Goal: Information Seeking & Learning: Find specific fact

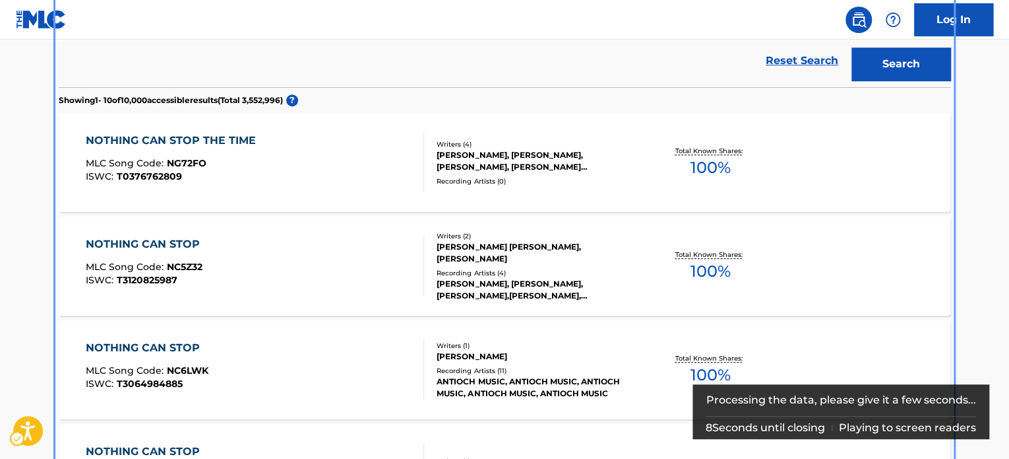
scroll to position [334, 0]
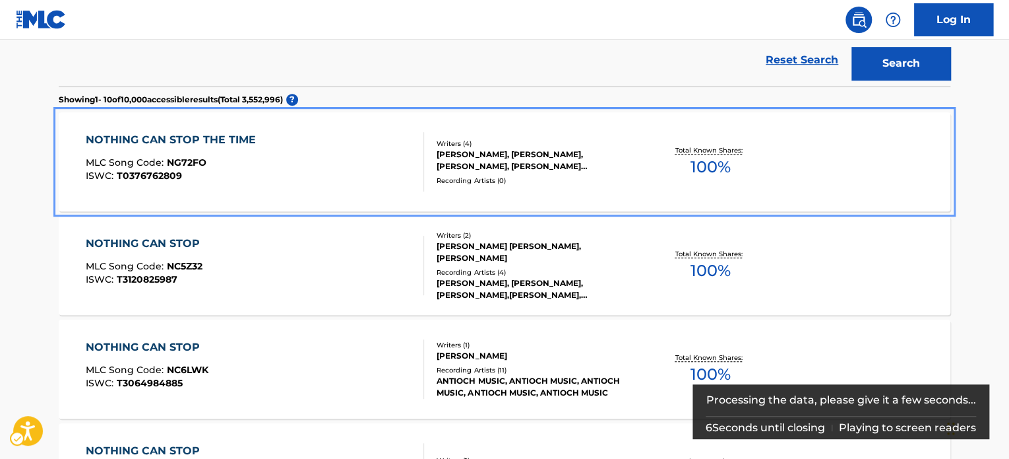
click at [359, 161] on div "NOTHING CAN STOP THE TIME MLC Song Code : NG72FO ISWC : T0376762809" at bounding box center [255, 161] width 339 height 59
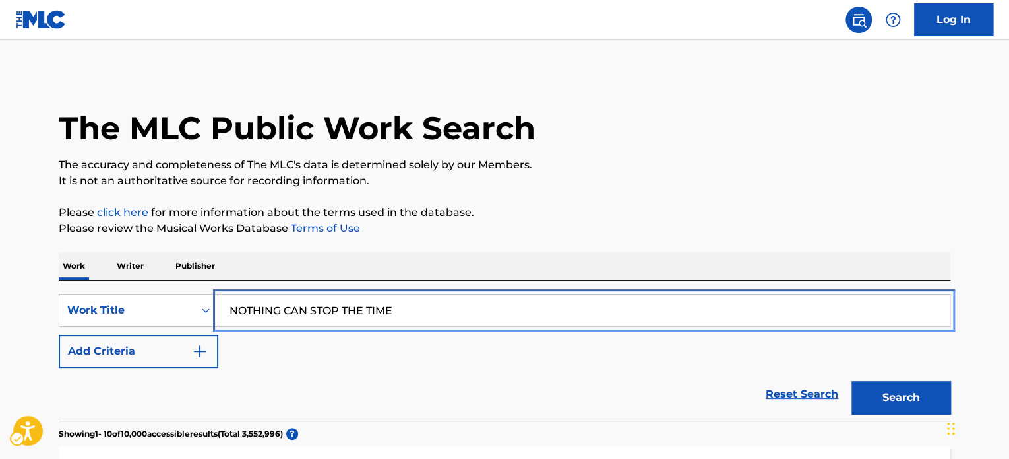
click at [457, 320] on input "NOTHING CAN STOP THE TIME" at bounding box center [584, 310] width 732 height 32
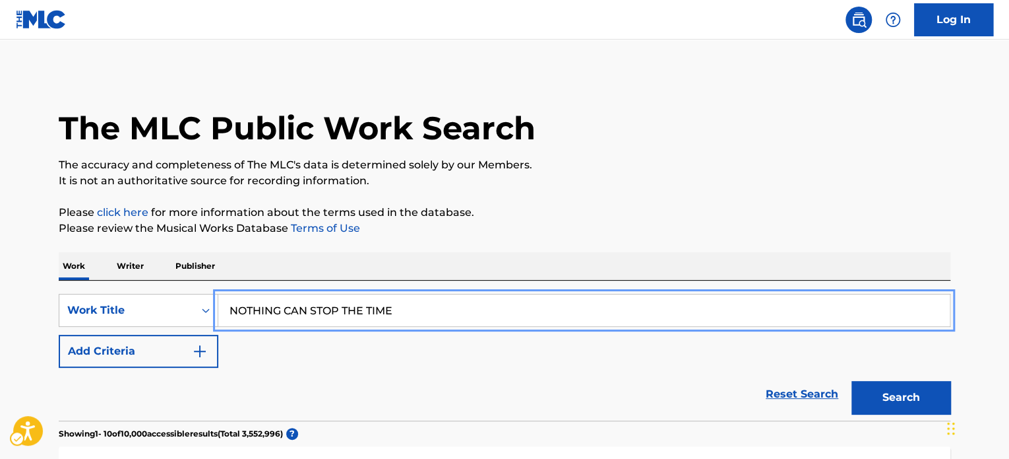
paste input "EVER JUST A LIN"
click at [713, 216] on p "Please click here | New Window for more information about the terms used in the…" at bounding box center [505, 213] width 892 height 16
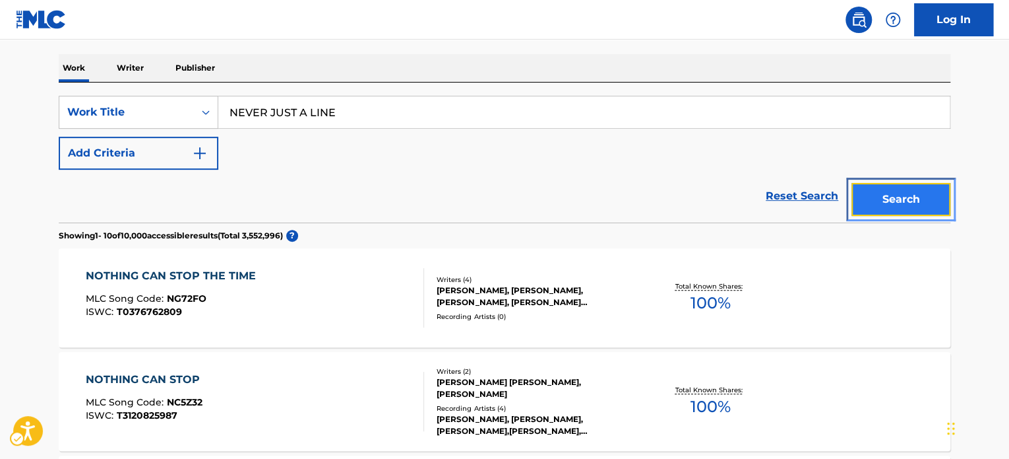
click at [879, 202] on button "Search" at bounding box center [901, 199] width 99 height 33
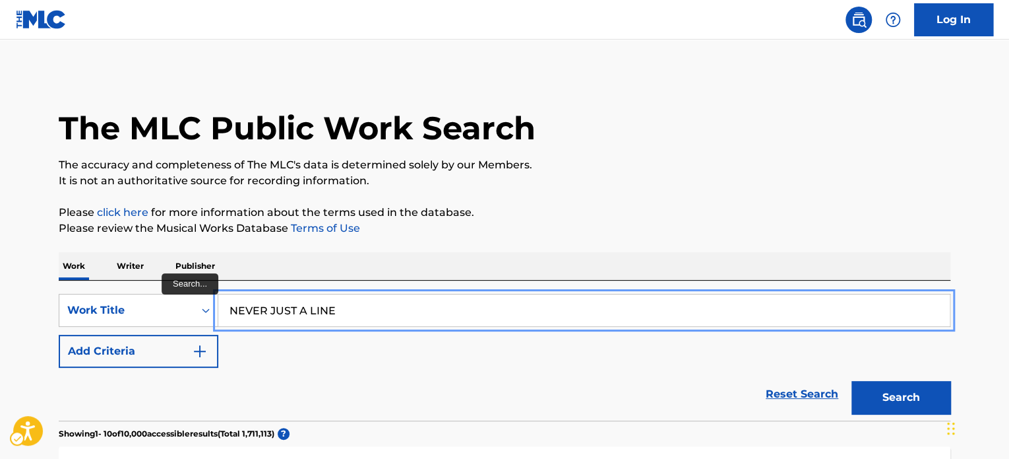
drag, startPoint x: 358, startPoint y: 311, endPoint x: 351, endPoint y: 310, distance: 7.3
click at [358, 311] on input "NEVER JUST A LINE" at bounding box center [584, 310] width 732 height 32
paste input "BORN TO MEET"
type input "BORN TO MEET"
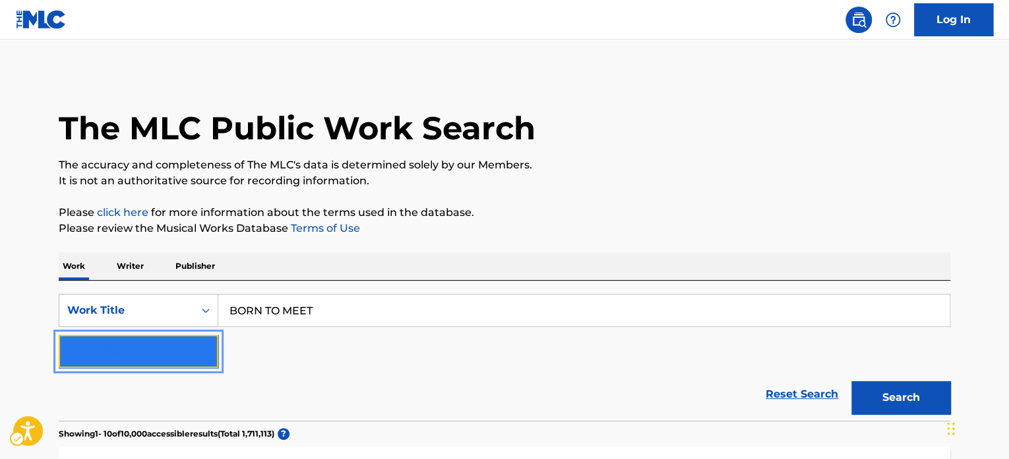
click at [153, 337] on button "Add Criteria" at bounding box center [139, 350] width 160 height 33
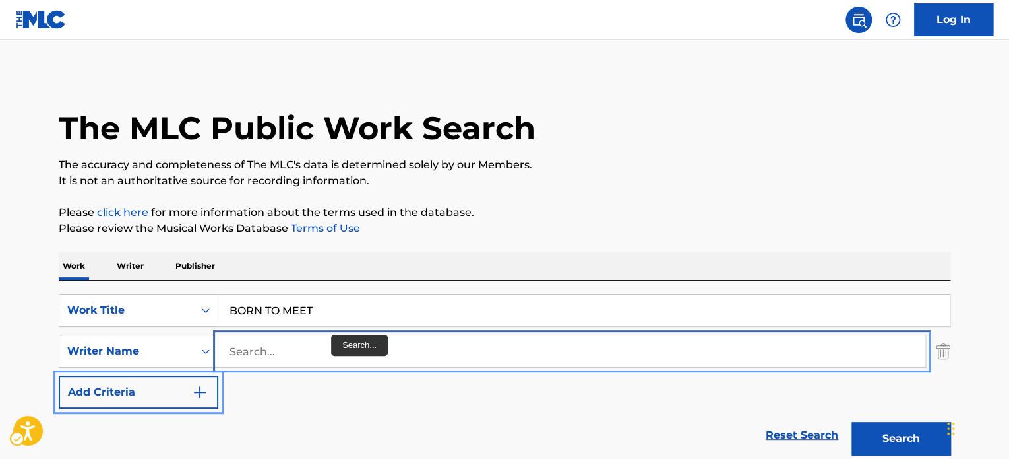
drag, startPoint x: 331, startPoint y: 348, endPoint x: 395, endPoint y: 266, distance: 103.5
paste input "Abdesselam"
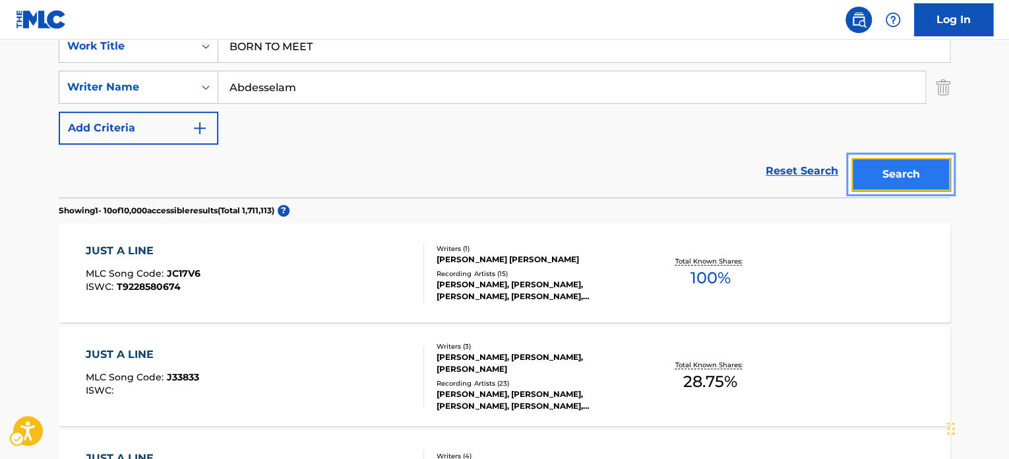
click at [879, 181] on button "Search" at bounding box center [901, 174] width 99 height 33
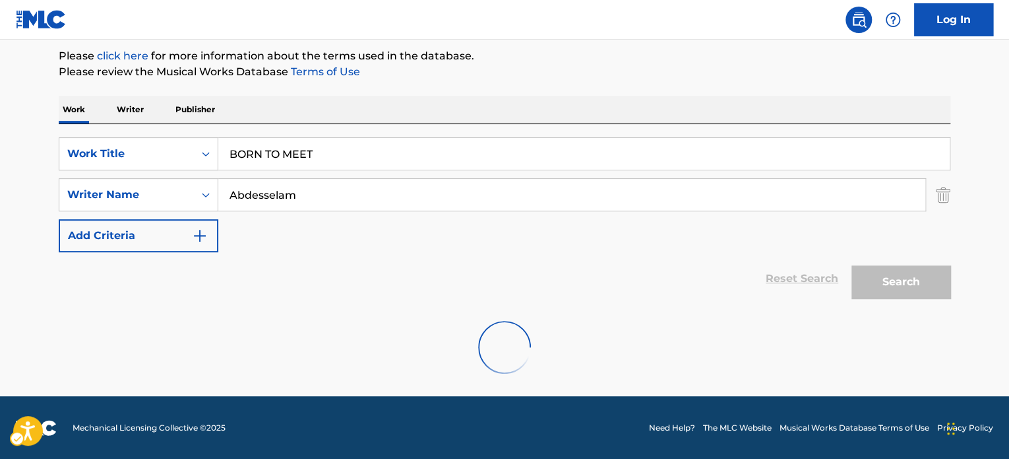
scroll to position [113, 0]
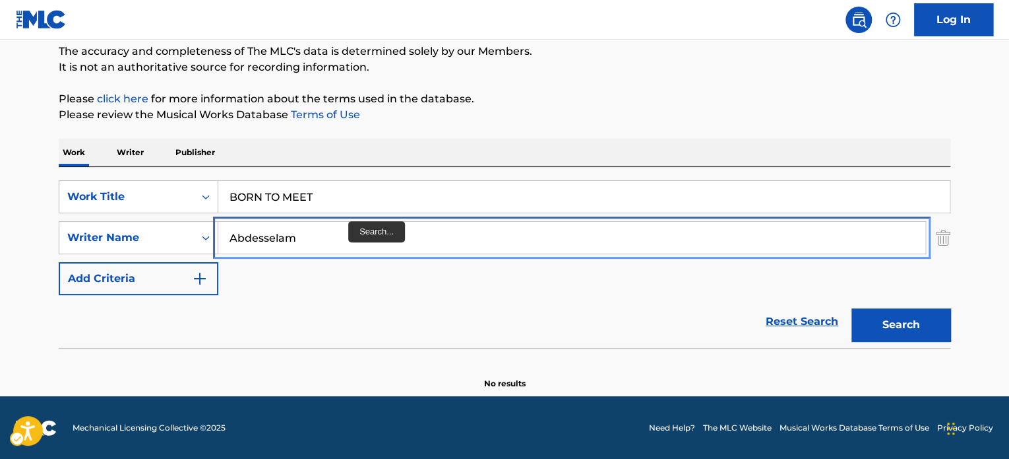
drag, startPoint x: 329, startPoint y: 237, endPoint x: 345, endPoint y: 175, distance: 64.2
click at [329, 237] on input "Abdesselam" at bounding box center [571, 238] width 707 height 32
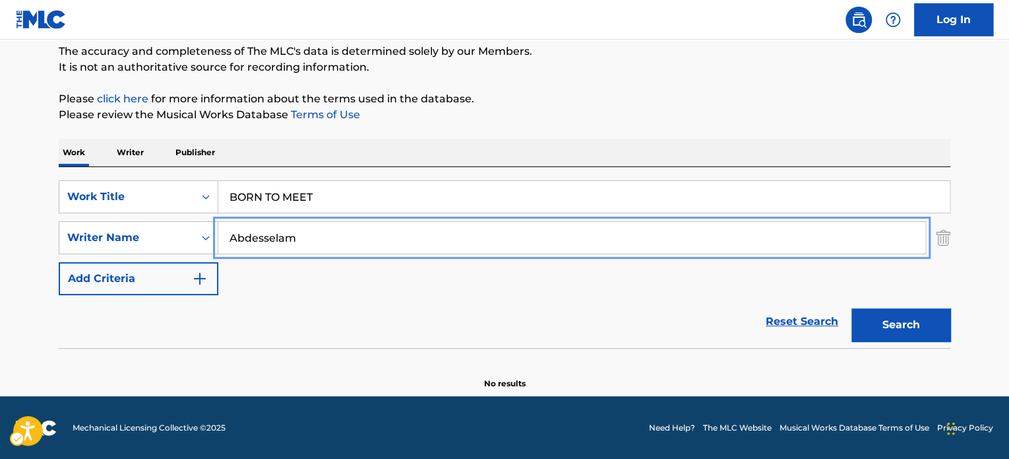
paste input "[PERSON_NAME]"
type input "[PERSON_NAME]"
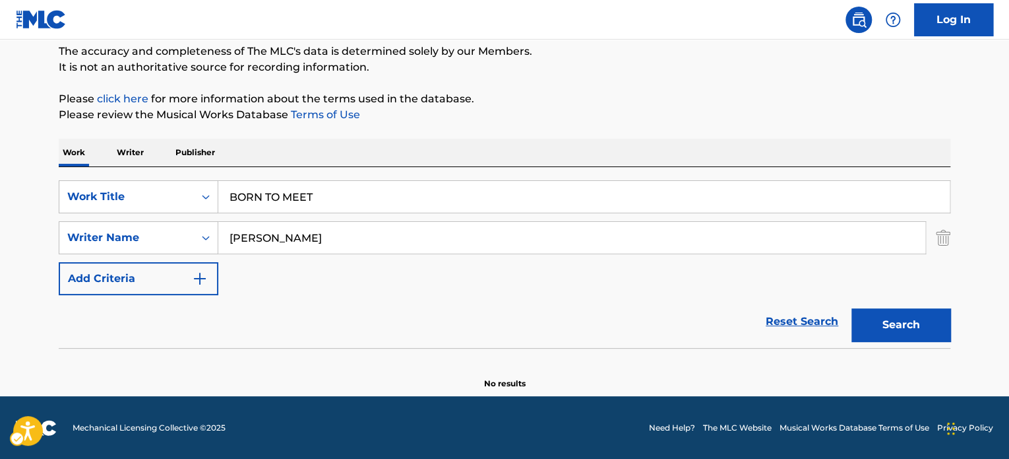
click at [398, 217] on div "SearchWithCriteria1cdf2547-efe5-4059-98ef-d665e908ec81 Work Title BORN TO MEET …" at bounding box center [505, 237] width 892 height 115
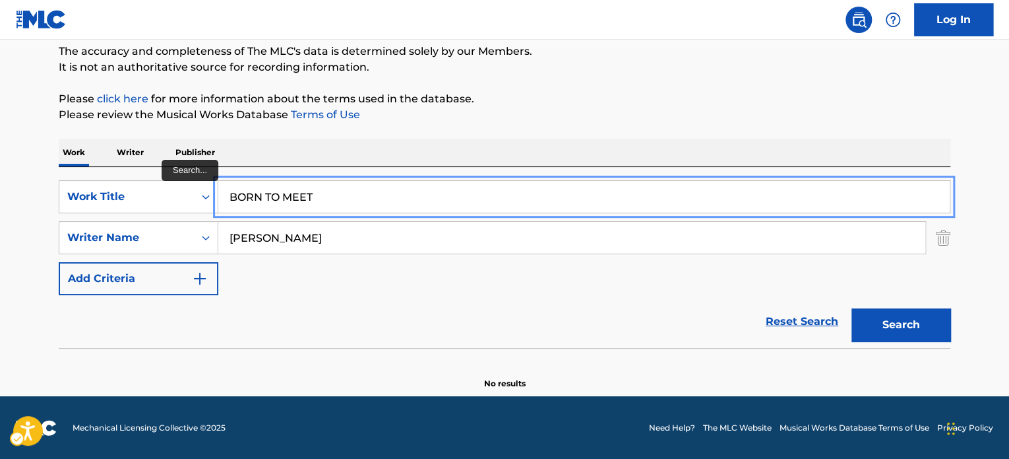
click at [404, 197] on input "BORN TO MEET" at bounding box center [584, 197] width 732 height 32
paste input "[PERSON_NAME]"
type input "[PERSON_NAME]"
click at [627, 92] on p "Please click here | New Window for more information about the terms used in the…" at bounding box center [505, 99] width 892 height 16
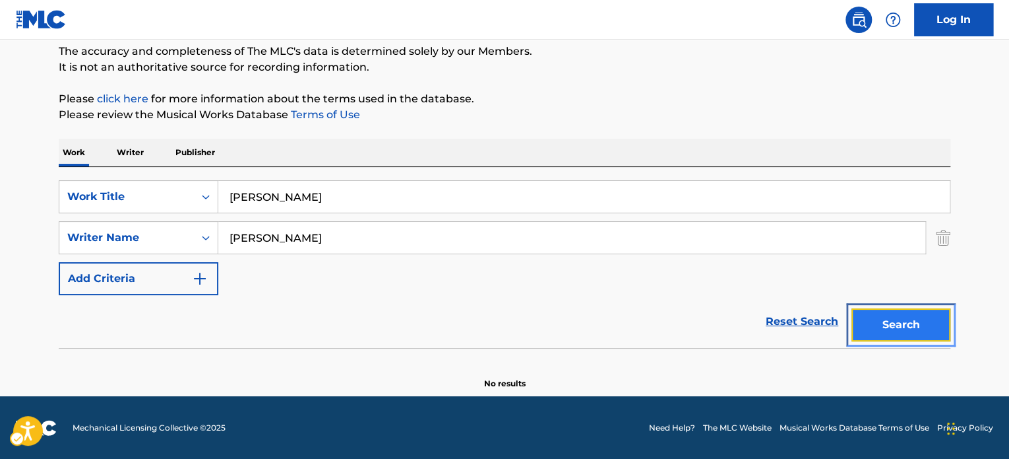
click at [902, 324] on button "Search" at bounding box center [901, 324] width 99 height 33
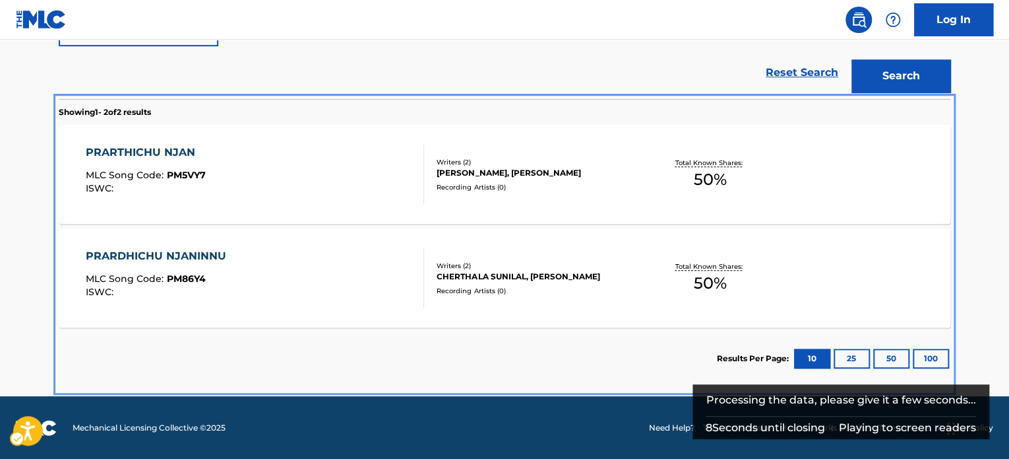
scroll to position [164, 0]
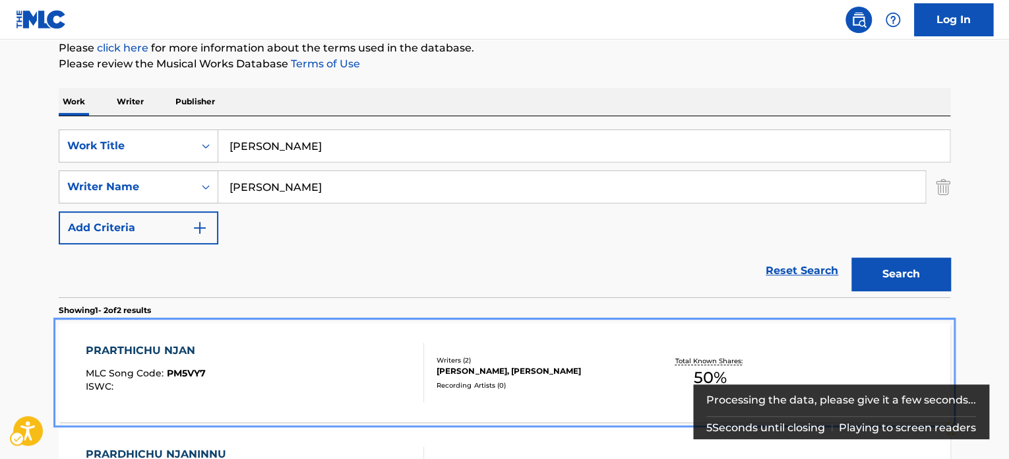
click at [598, 373] on div "[PERSON_NAME], [PERSON_NAME]" at bounding box center [536, 371] width 199 height 12
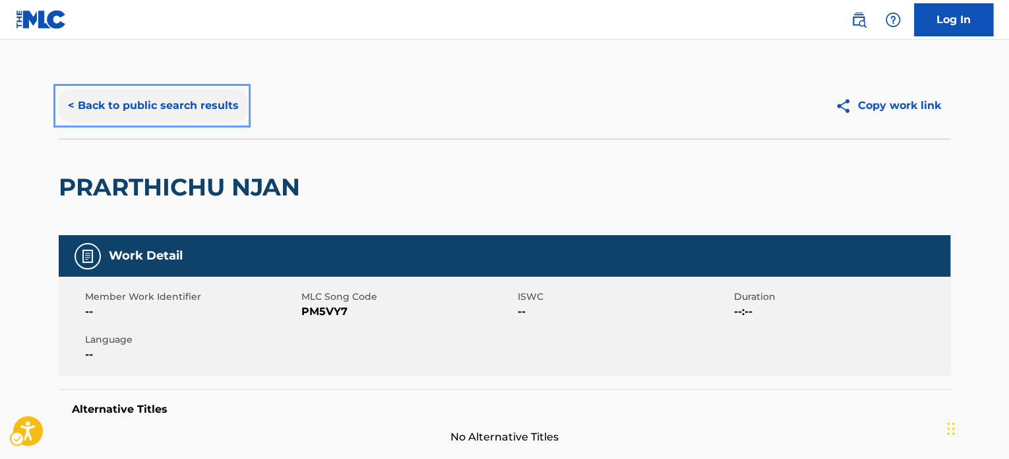
click at [183, 94] on button "< Back to public search results" at bounding box center [153, 105] width 189 height 33
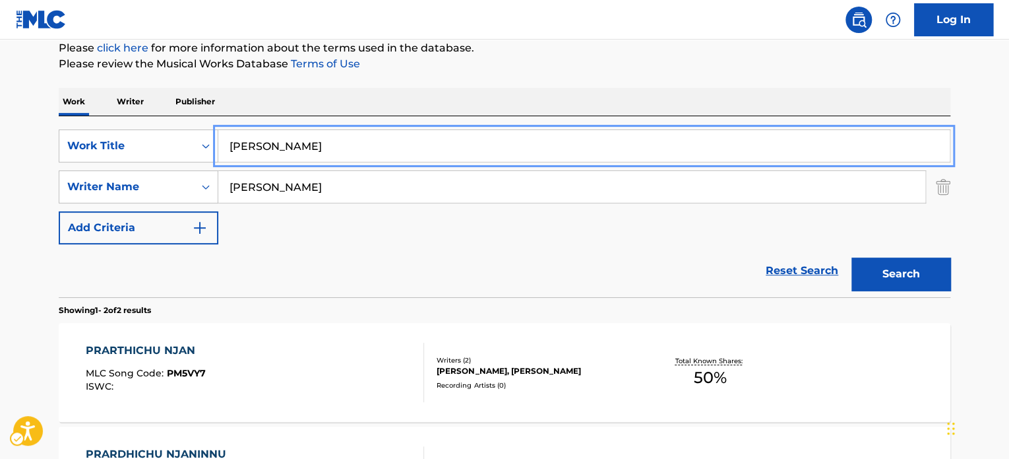
paste input "THANALEKAAN VEYILETT"
type input "THANALEKAAN VEYILETTU"
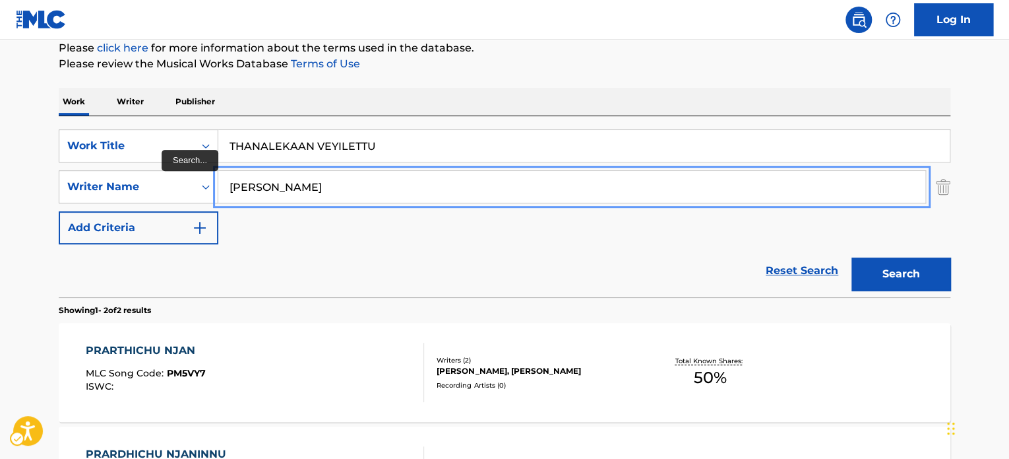
click at [327, 181] on input "[PERSON_NAME]" at bounding box center [571, 187] width 707 height 32
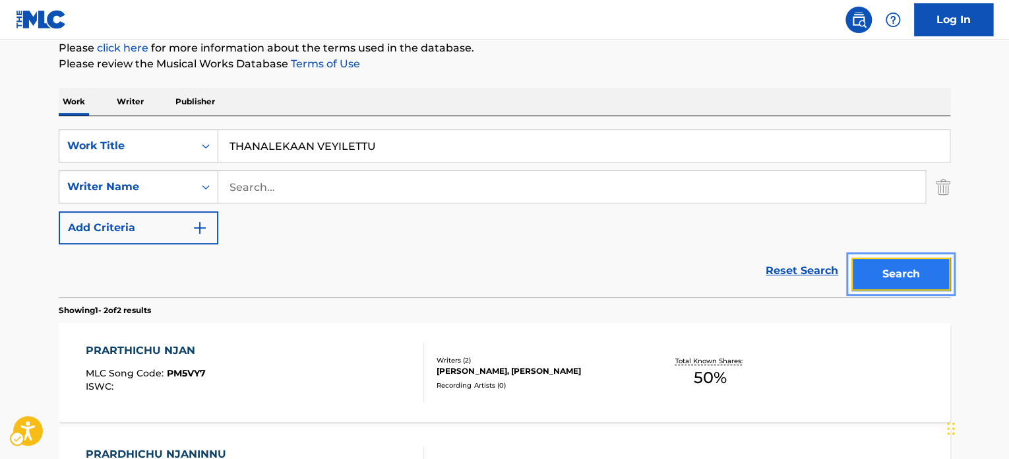
click at [912, 270] on button "Search" at bounding box center [901, 273] width 99 height 33
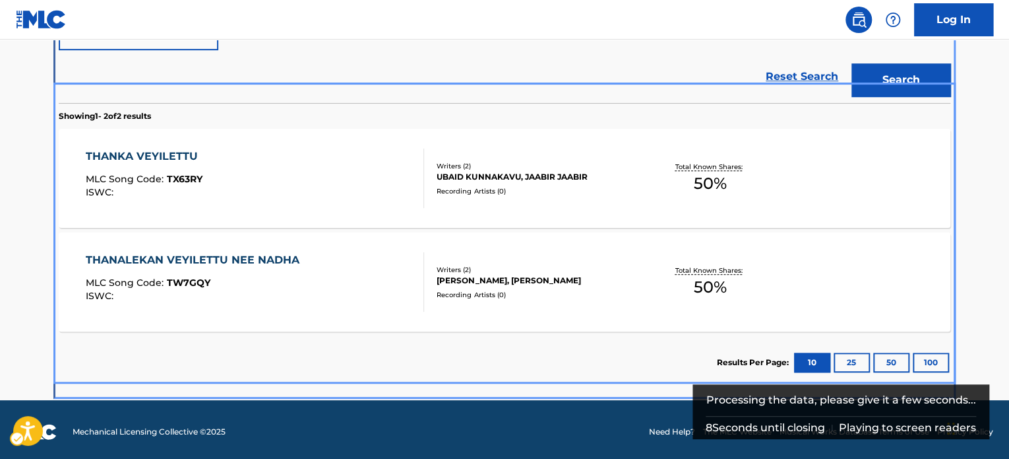
scroll to position [292, 0]
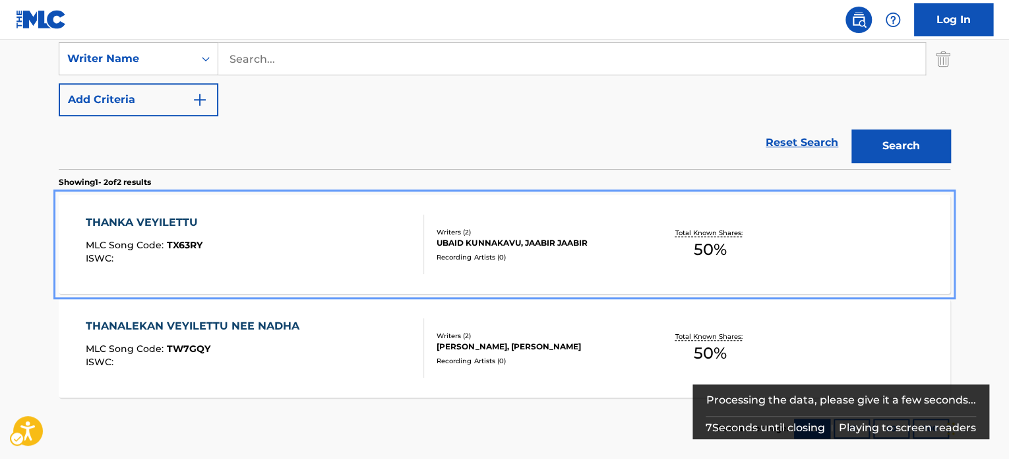
click at [494, 227] on div "Writers ( 2 )" at bounding box center [536, 232] width 199 height 10
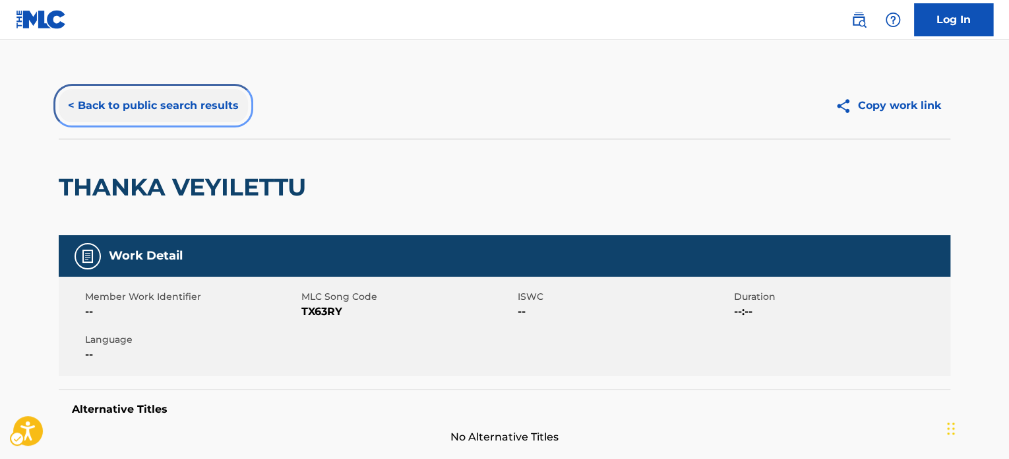
click at [203, 110] on button "< Back to public search results" at bounding box center [153, 105] width 189 height 33
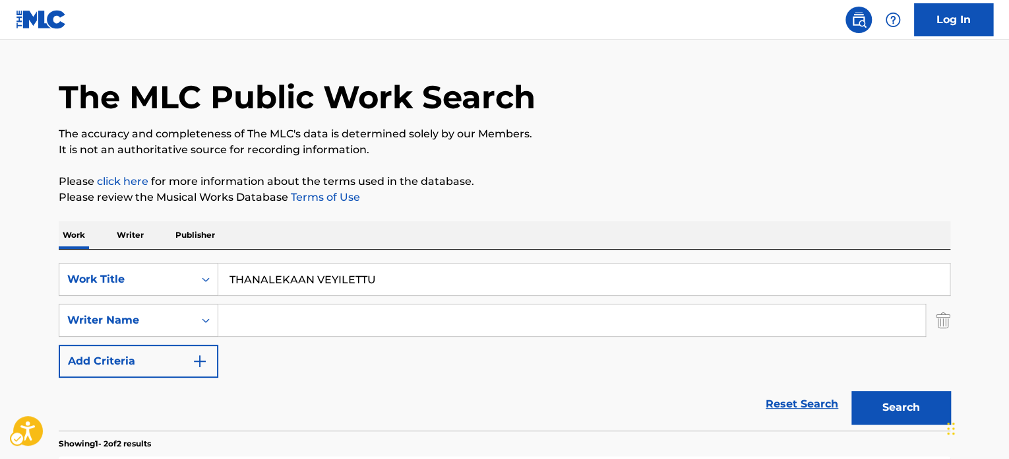
scroll to position [23, 0]
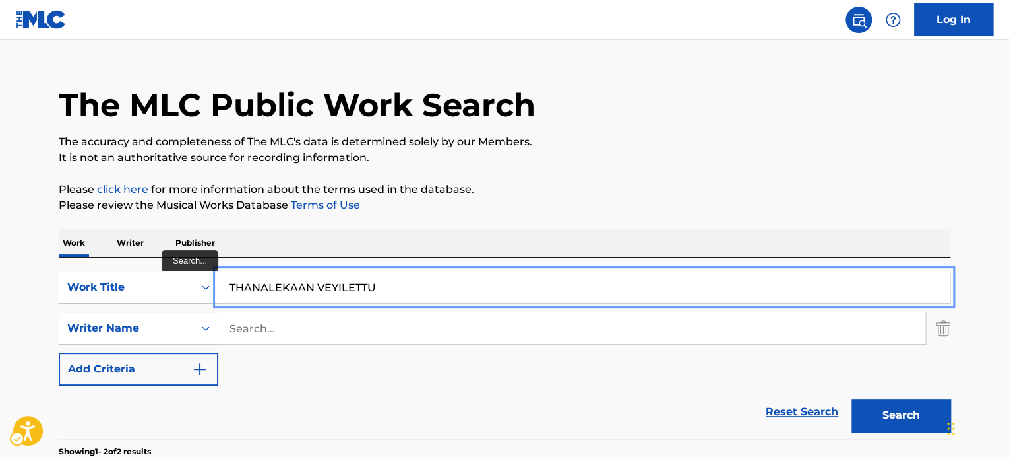
paste input "[PERSON_NAME] NAMATHINUM"
type input "[PERSON_NAME] NAMATHINUM"
click at [632, 189] on p "Please click here for more information about the terms used in the database." at bounding box center [505, 189] width 892 height 16
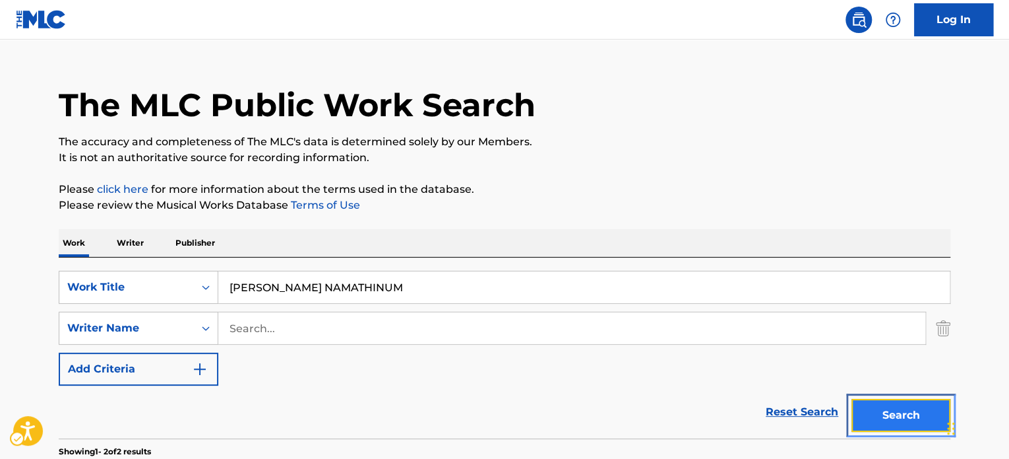
click at [878, 416] on button "Search" at bounding box center [901, 414] width 99 height 33
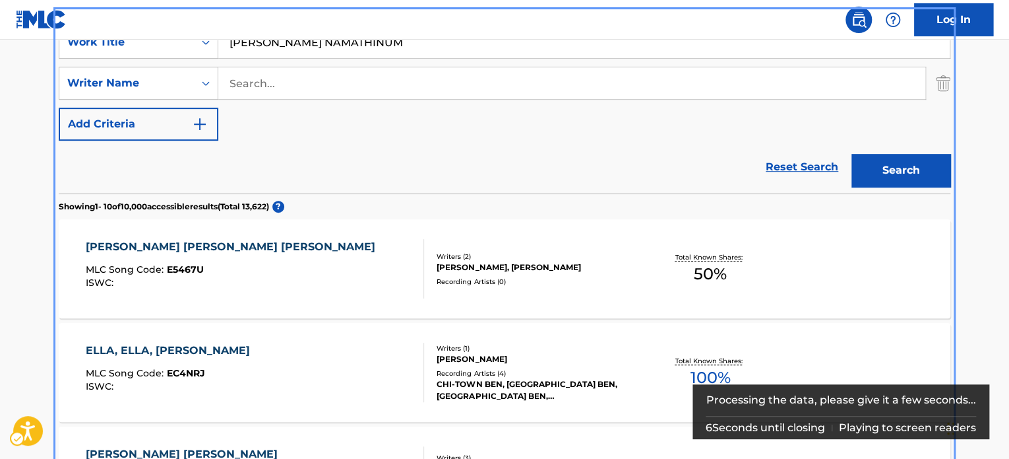
scroll to position [214, 0]
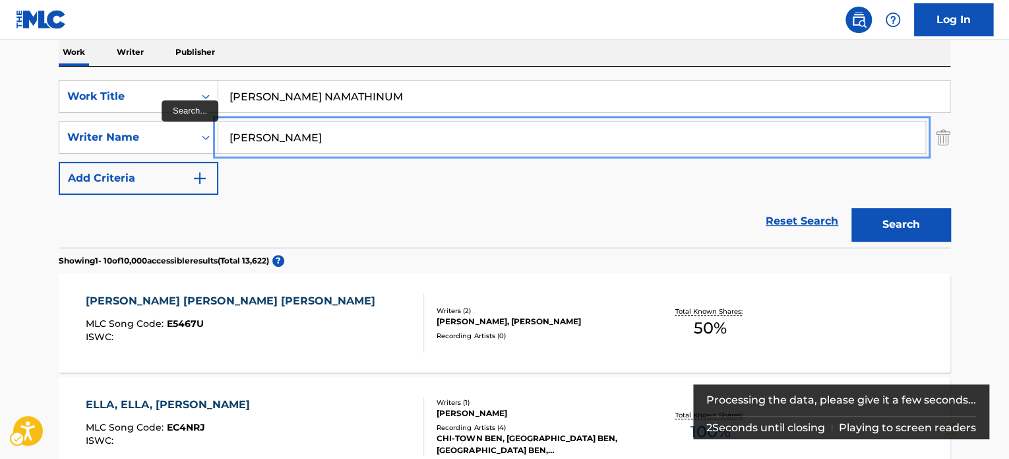
type input "[PERSON_NAME]"
click at [852, 208] on button "Search" at bounding box center [901, 224] width 99 height 33
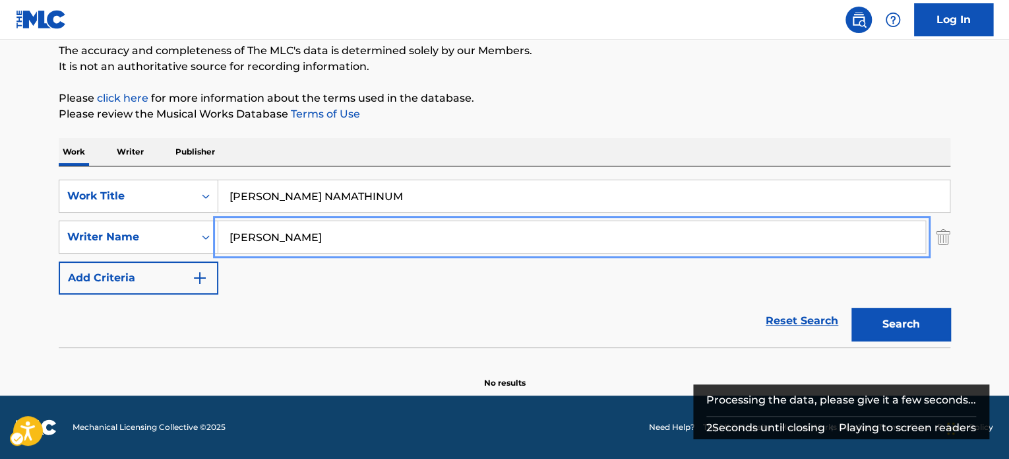
scroll to position [113, 0]
